Goal: Information Seeking & Learning: Learn about a topic

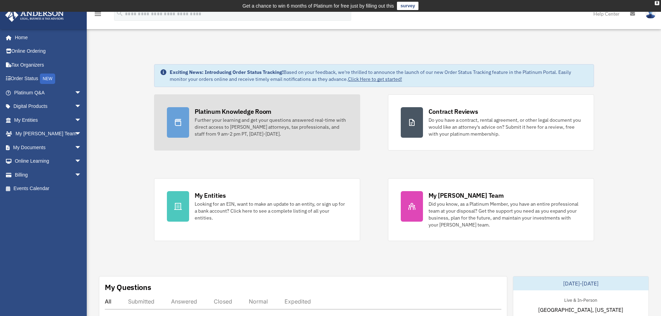
click at [225, 122] on div "Further your learning and get your questions answered real-time with direct acc…" at bounding box center [271, 127] width 153 height 21
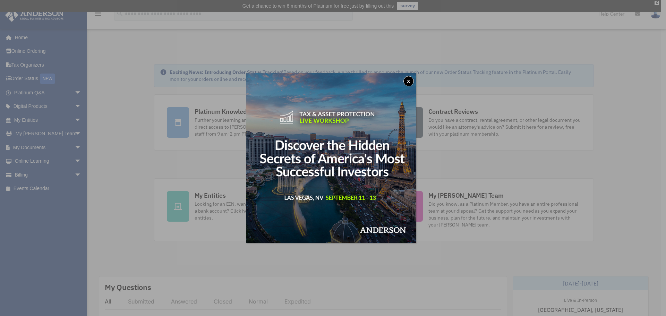
drag, startPoint x: 409, startPoint y: 78, endPoint x: 361, endPoint y: 96, distance: 51.3
click at [409, 78] on button "x" at bounding box center [408, 81] width 10 height 10
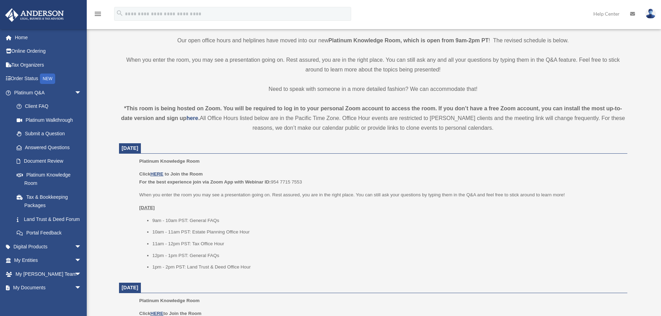
scroll to position [184, 0]
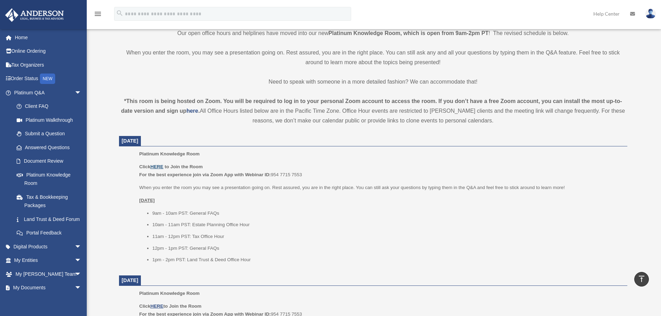
click at [156, 165] on u "HERE" at bounding box center [156, 166] width 13 height 5
